Goal: Task Accomplishment & Management: Use online tool/utility

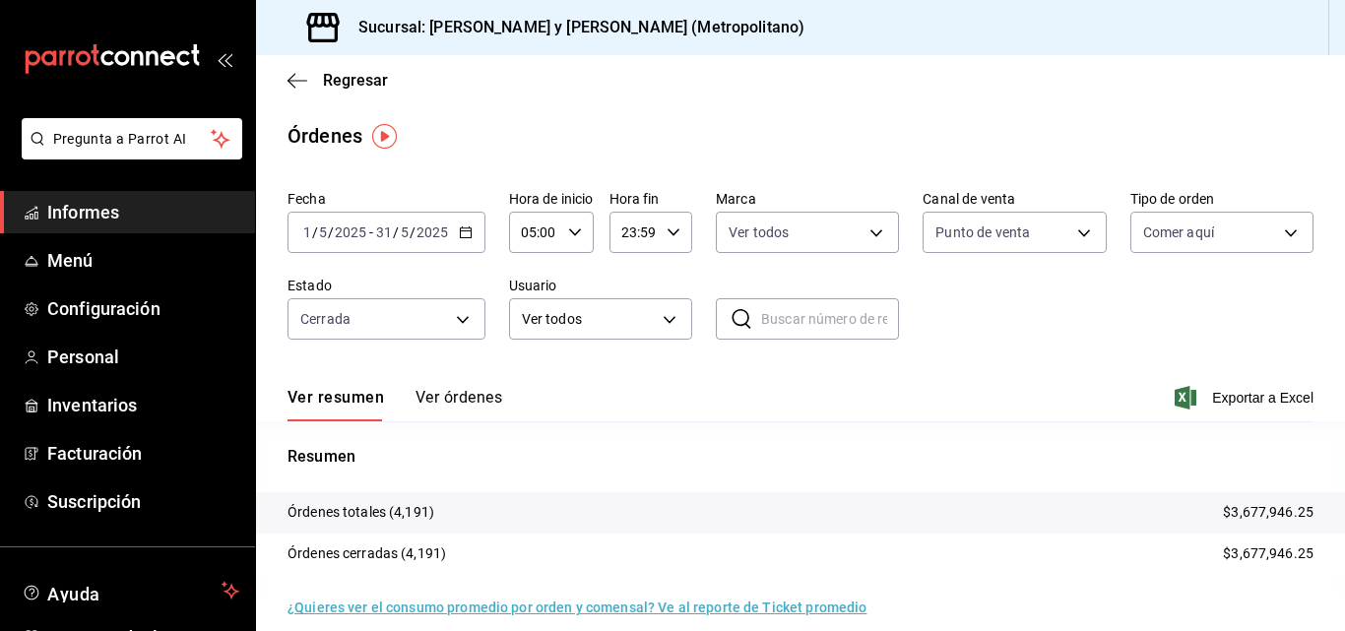
click at [172, 176] on li "Pregunta a Parrot AI" at bounding box center [127, 154] width 239 height 73
click at [187, 220] on span "Informes" at bounding box center [143, 212] width 192 height 27
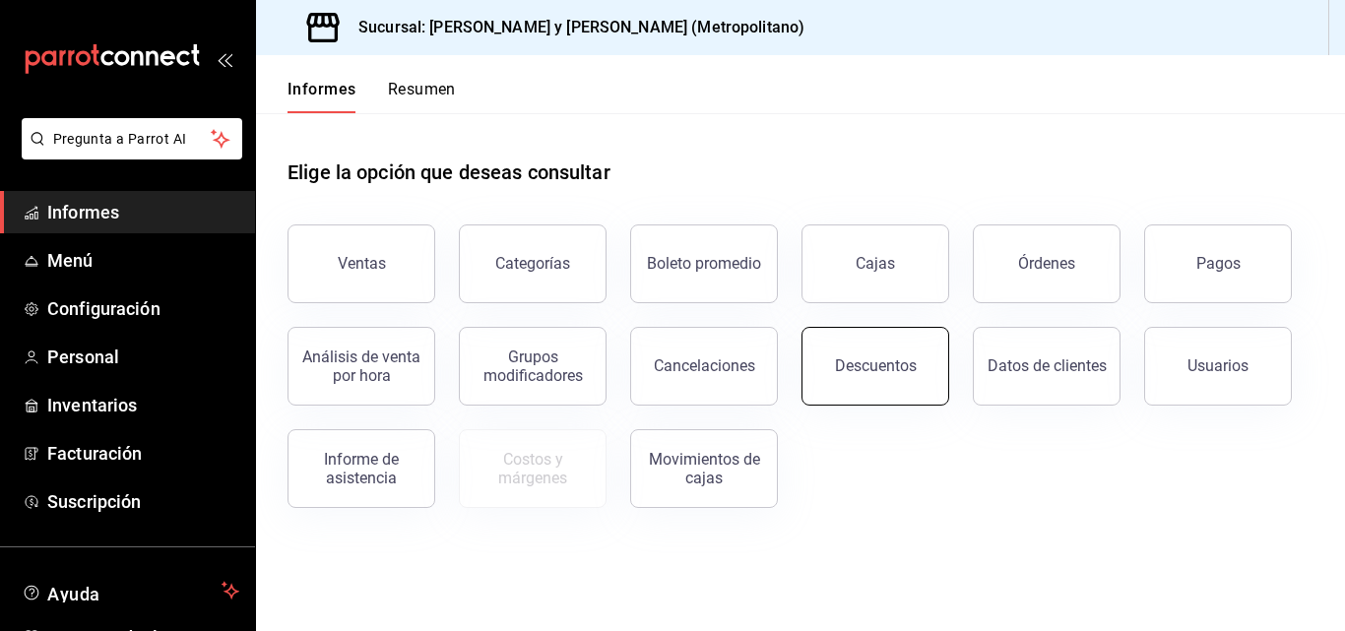
click at [888, 339] on button "Descuentos" at bounding box center [876, 366] width 148 height 79
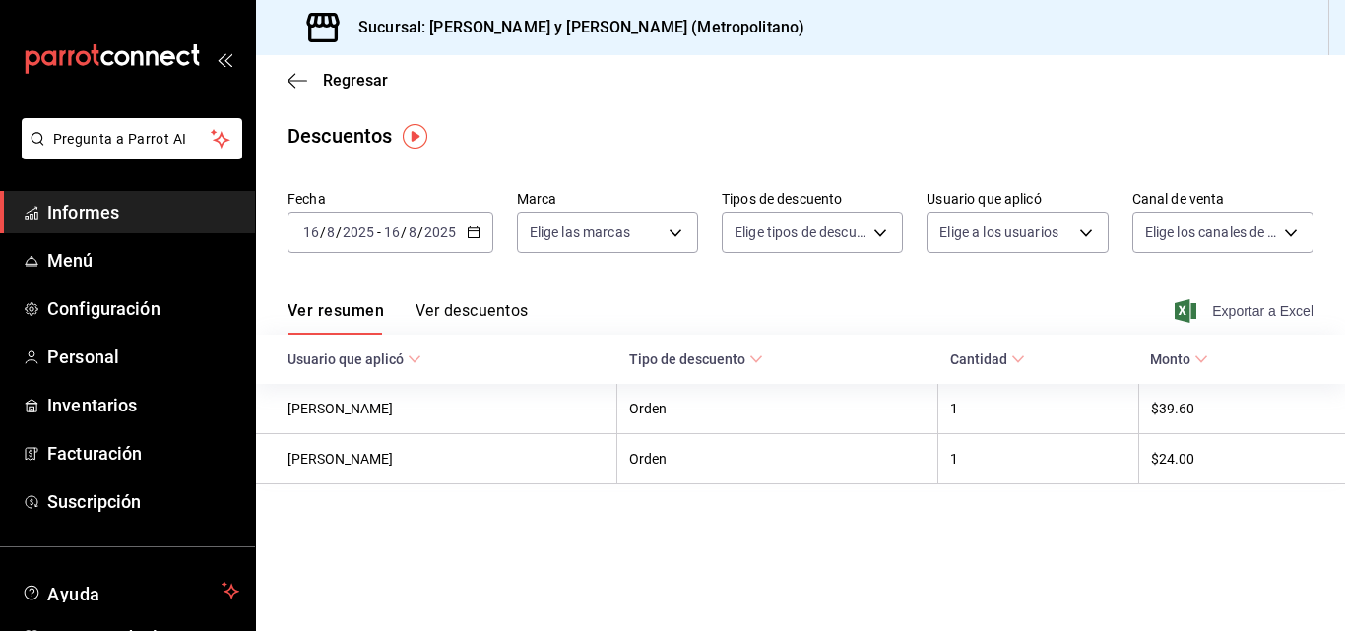
click at [1254, 309] on font "Exportar a Excel" at bounding box center [1262, 311] width 101 height 16
